Goal: Connect with others: Participate in discussion

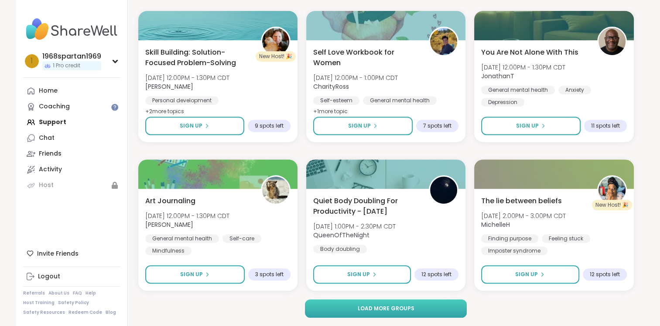
click at [388, 301] on button "Load more groups" at bounding box center [386, 308] width 162 height 18
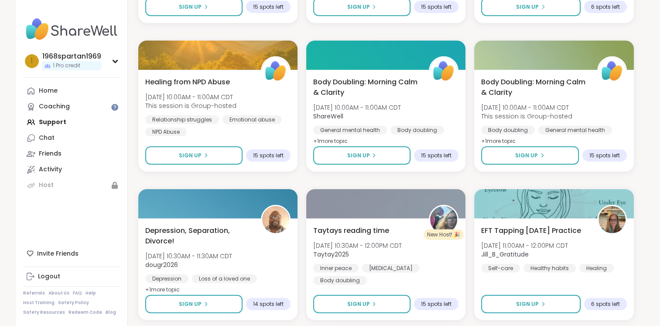
scroll to position [8764, 0]
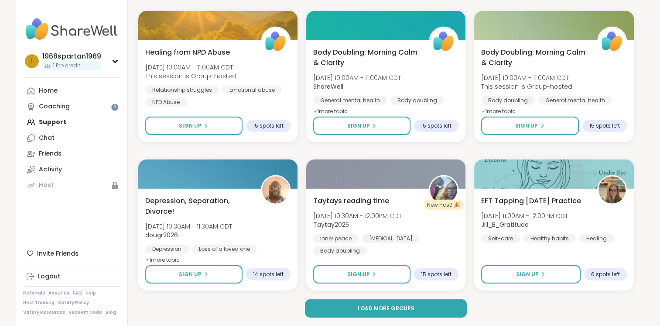
click at [389, 303] on button "Load more groups" at bounding box center [386, 308] width 162 height 18
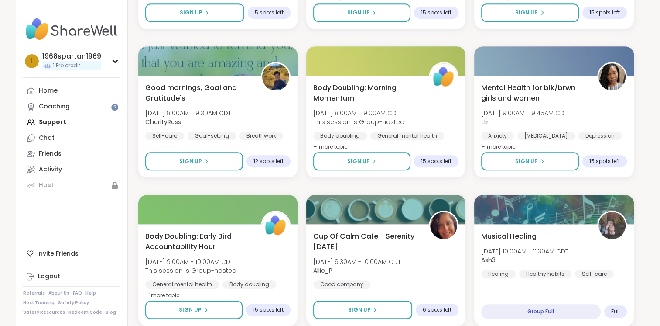
scroll to position [10544, 0]
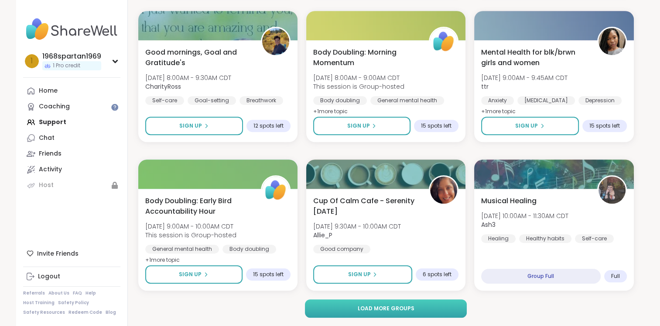
click at [417, 315] on button "Load more groups" at bounding box center [386, 308] width 162 height 18
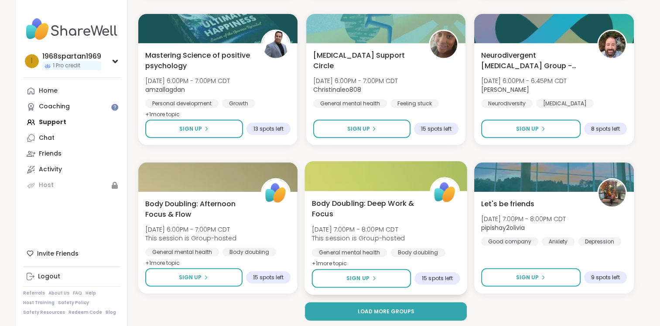
scroll to position [12325, 0]
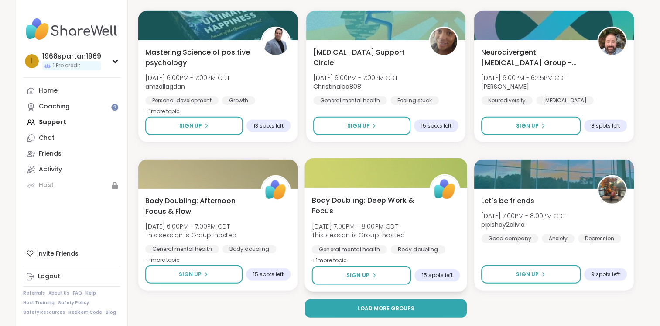
click at [437, 299] on button "Load more groups" at bounding box center [386, 308] width 162 height 18
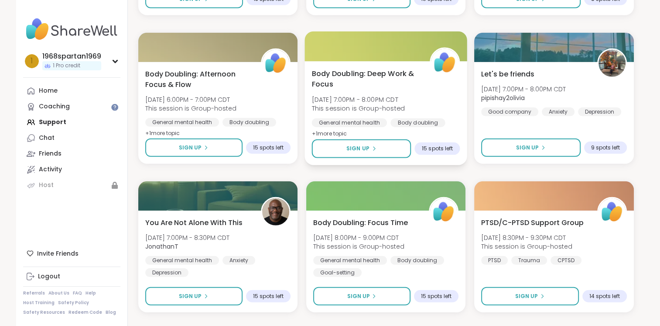
scroll to position [12455, 0]
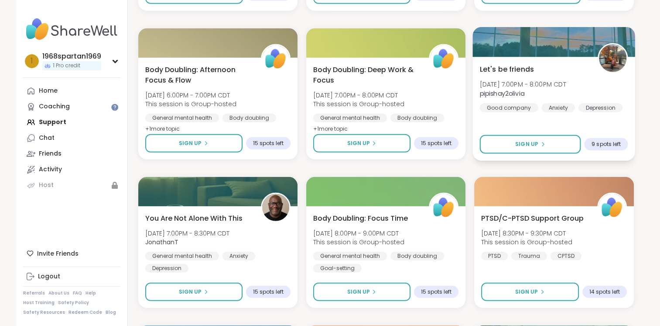
click at [618, 59] on img at bounding box center [613, 58] width 27 height 27
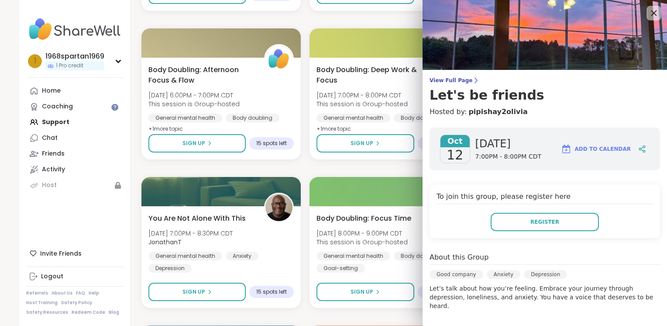
click at [648, 14] on icon at bounding box center [653, 12] width 11 height 11
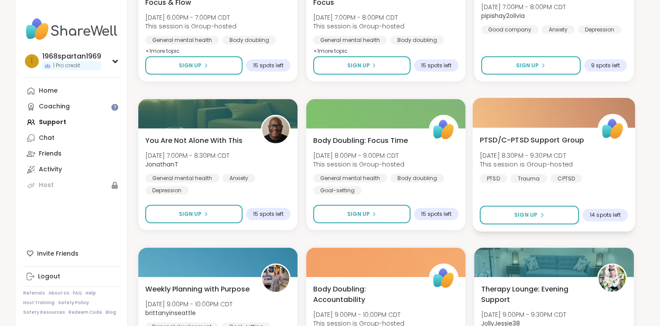
scroll to position [12543, 0]
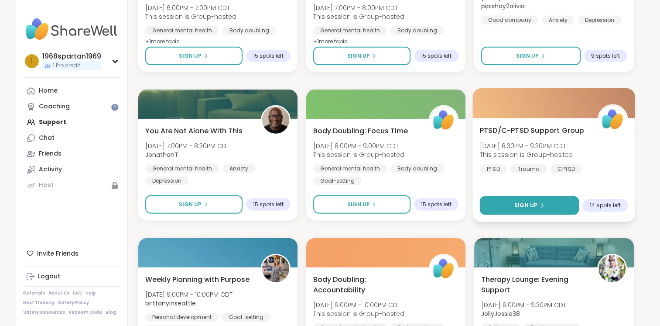
click at [542, 209] on div "Sign Up" at bounding box center [530, 205] width 30 height 8
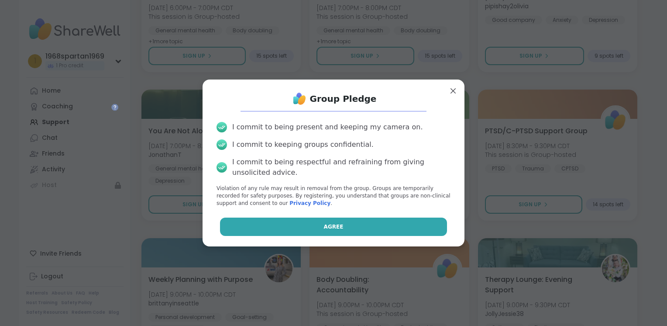
click at [339, 226] on button "Agree" at bounding box center [333, 226] width 227 height 18
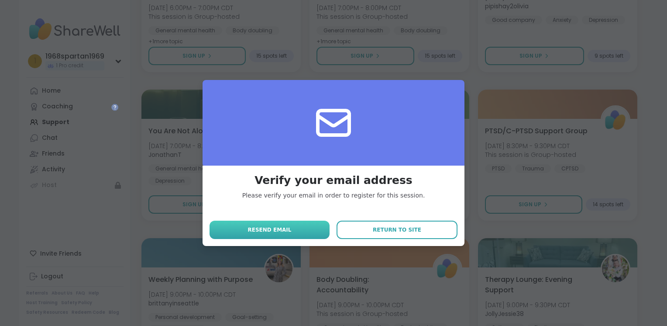
click at [305, 227] on button "Resend email" at bounding box center [269, 229] width 120 height 18
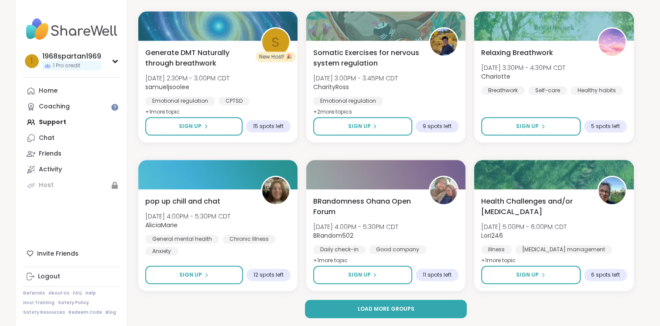
scroll to position [14105, 0]
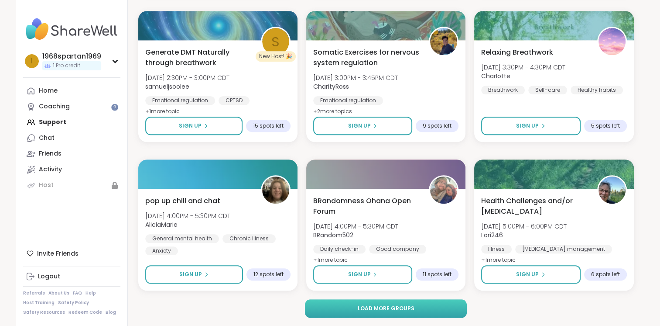
click at [424, 306] on button "Load more groups" at bounding box center [386, 308] width 162 height 18
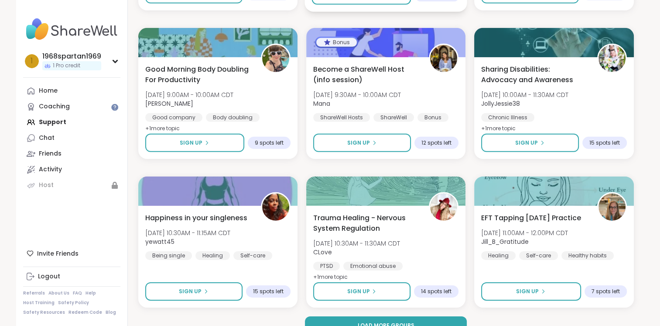
scroll to position [15885, 0]
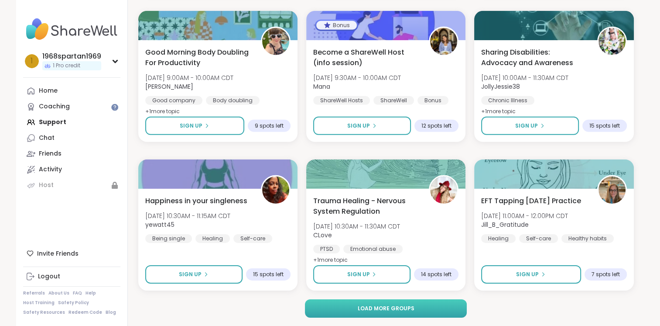
click at [405, 315] on button "Load more groups" at bounding box center [386, 308] width 162 height 18
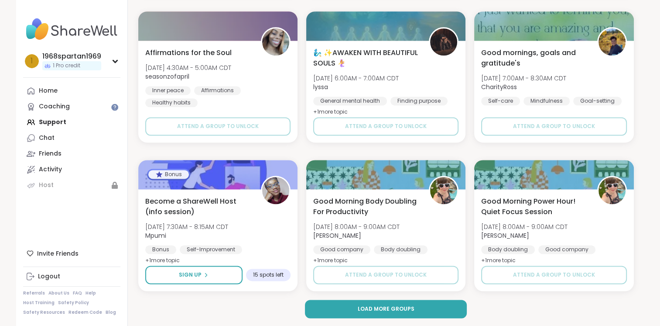
scroll to position [17666, 0]
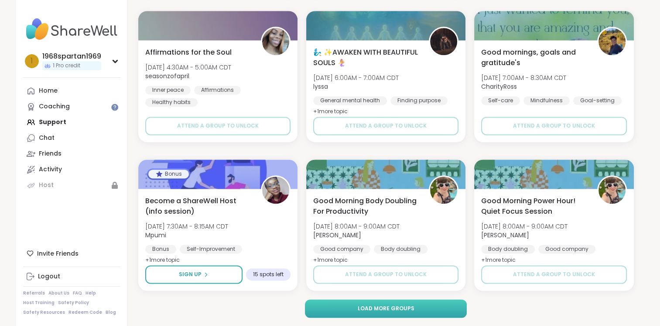
click at [420, 305] on button "Load more groups" at bounding box center [386, 308] width 162 height 18
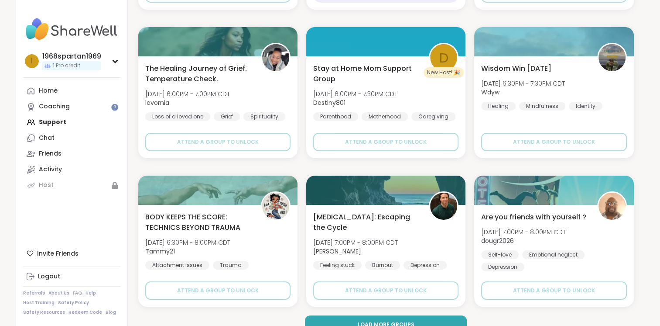
scroll to position [19446, 0]
